Goal: Check status: Check status

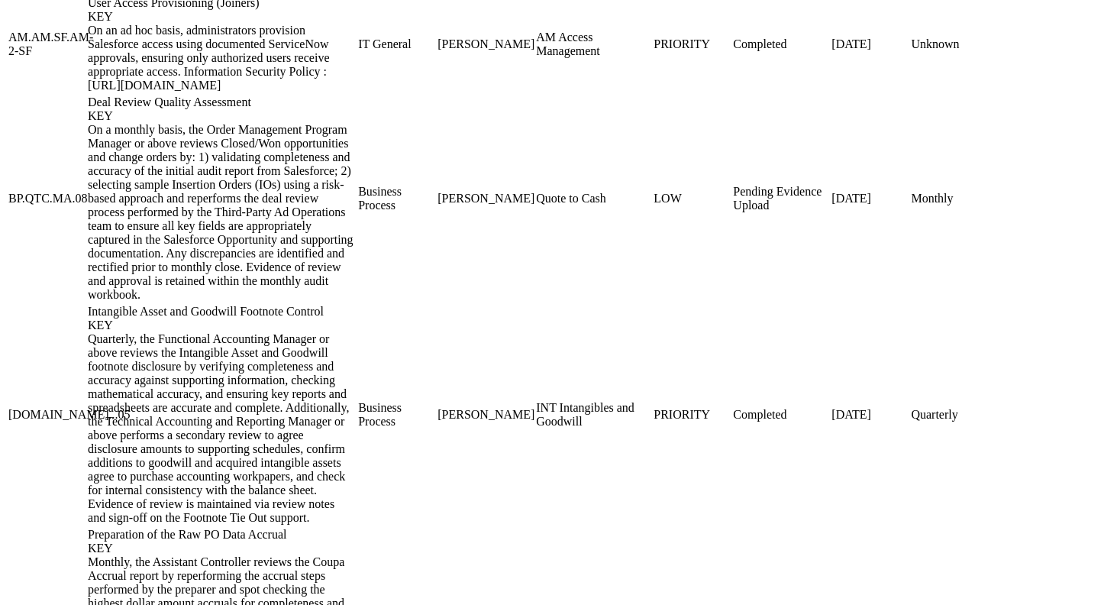
scroll to position [2448, 0]
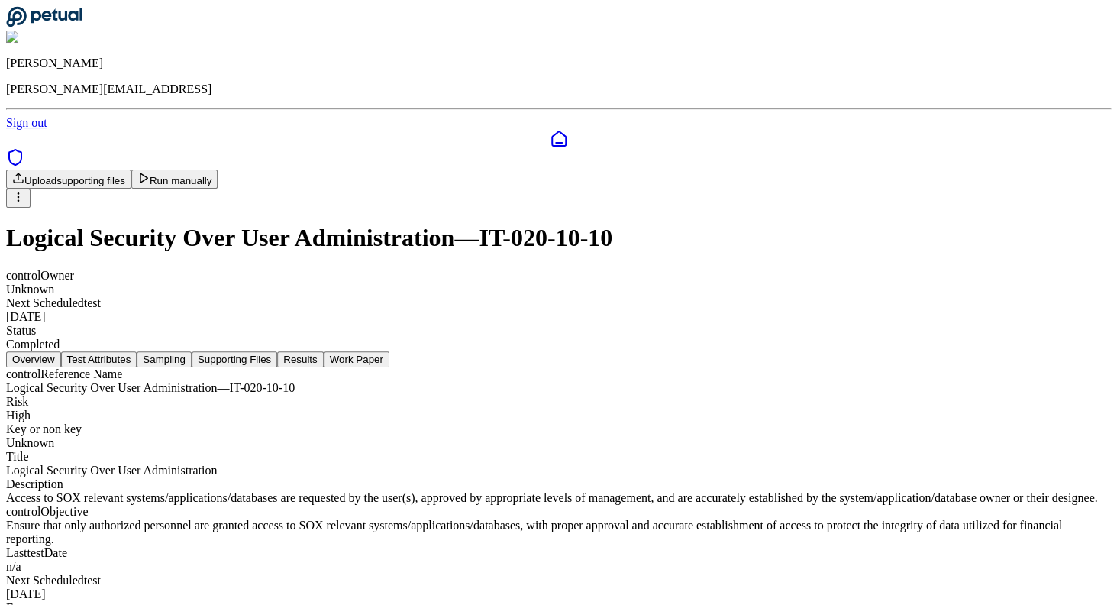
click at [218, 169] on button "Run manually" at bounding box center [174, 178] width 87 height 19
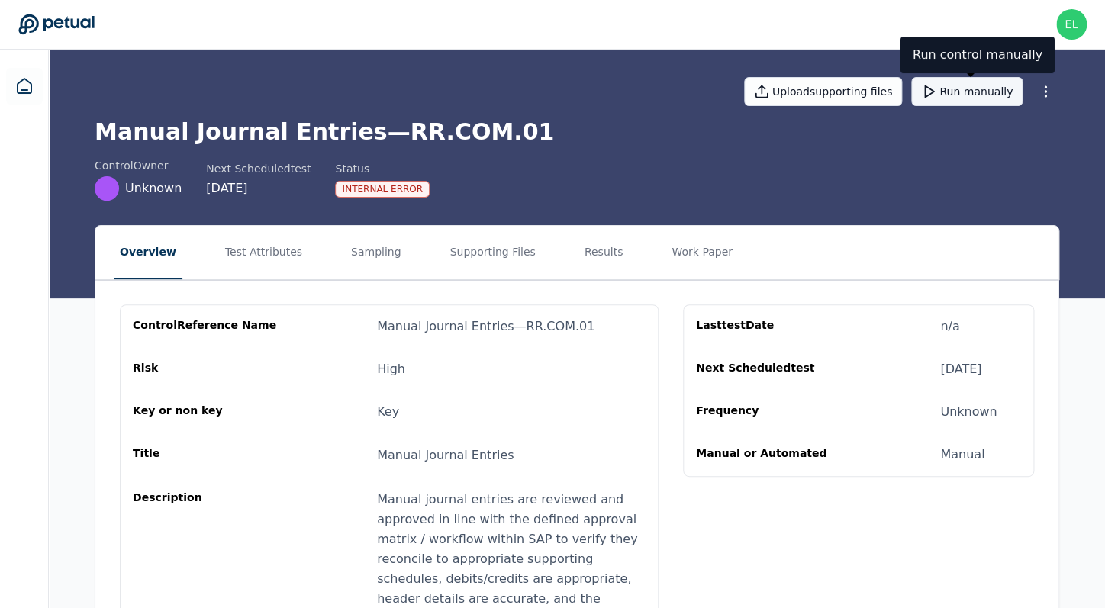
click at [960, 92] on button "Run manually" at bounding box center [967, 91] width 111 height 29
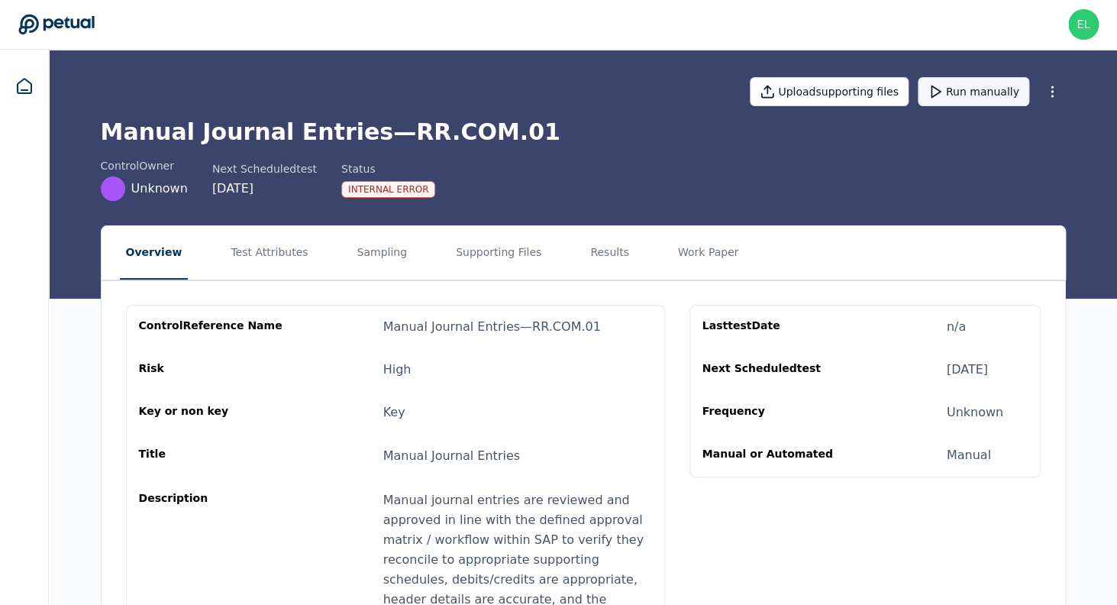
click at [979, 91] on button "Run manually" at bounding box center [973, 91] width 111 height 29
